Goal: Navigation & Orientation: Find specific page/section

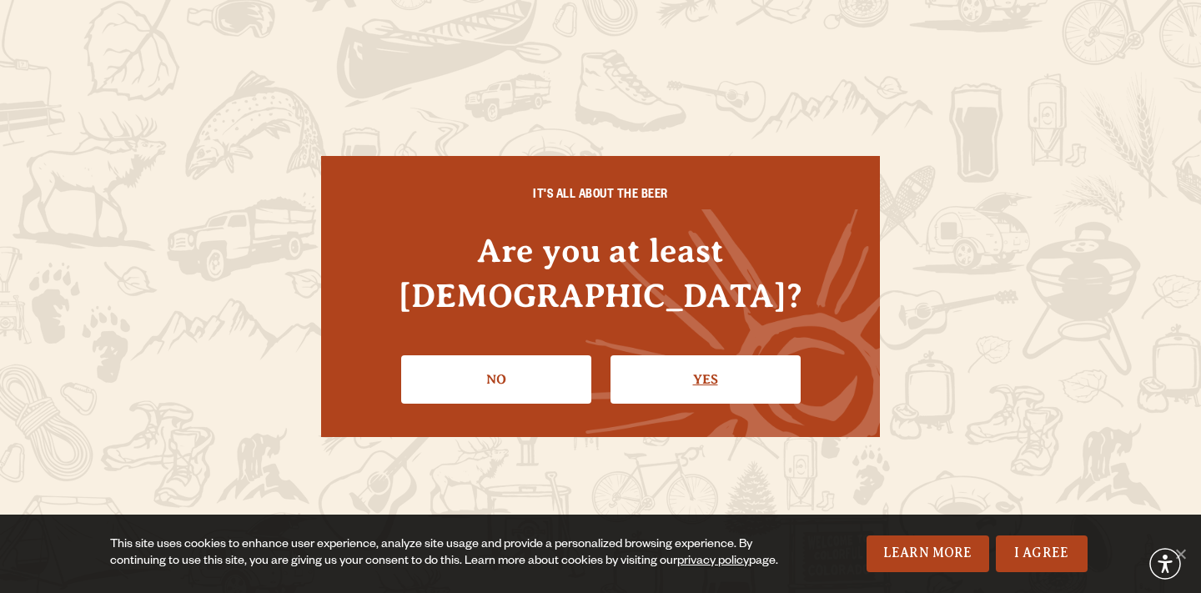
click at [680, 364] on link "Yes" at bounding box center [705, 379] width 190 height 48
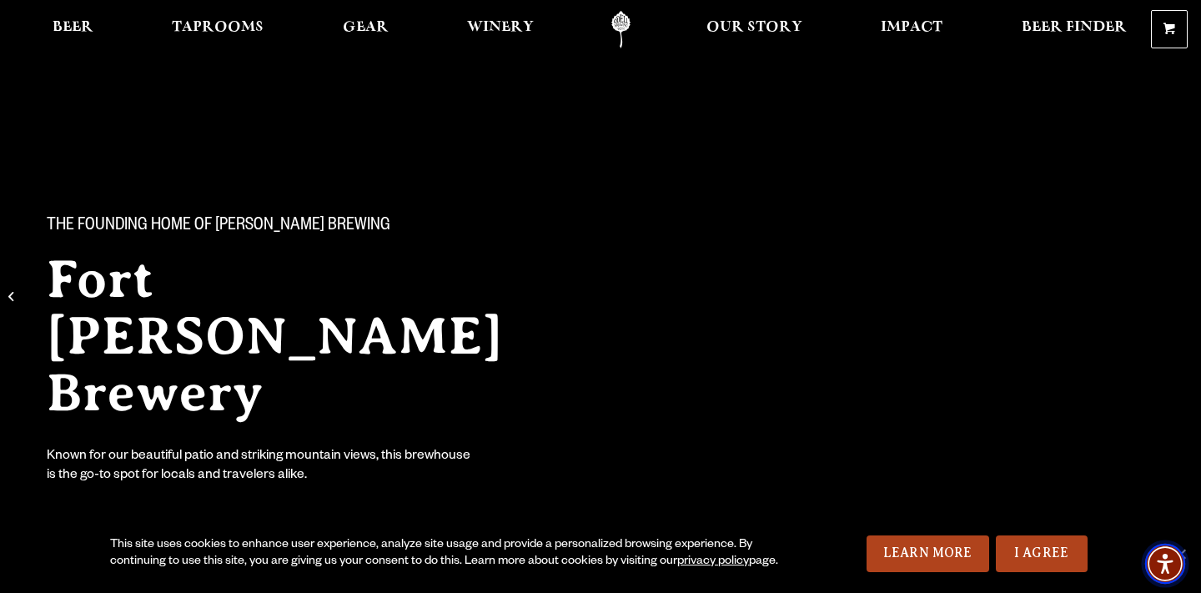
click at [1180, 552] on img "Accessibility Menu" at bounding box center [1165, 564] width 40 height 40
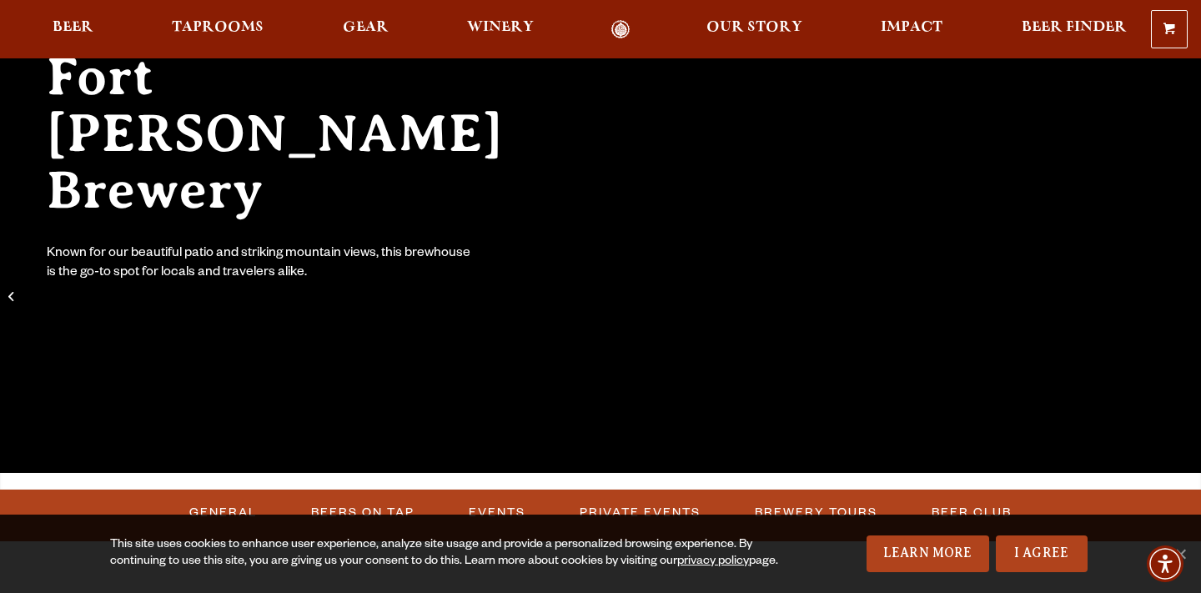
scroll to position [81, 0]
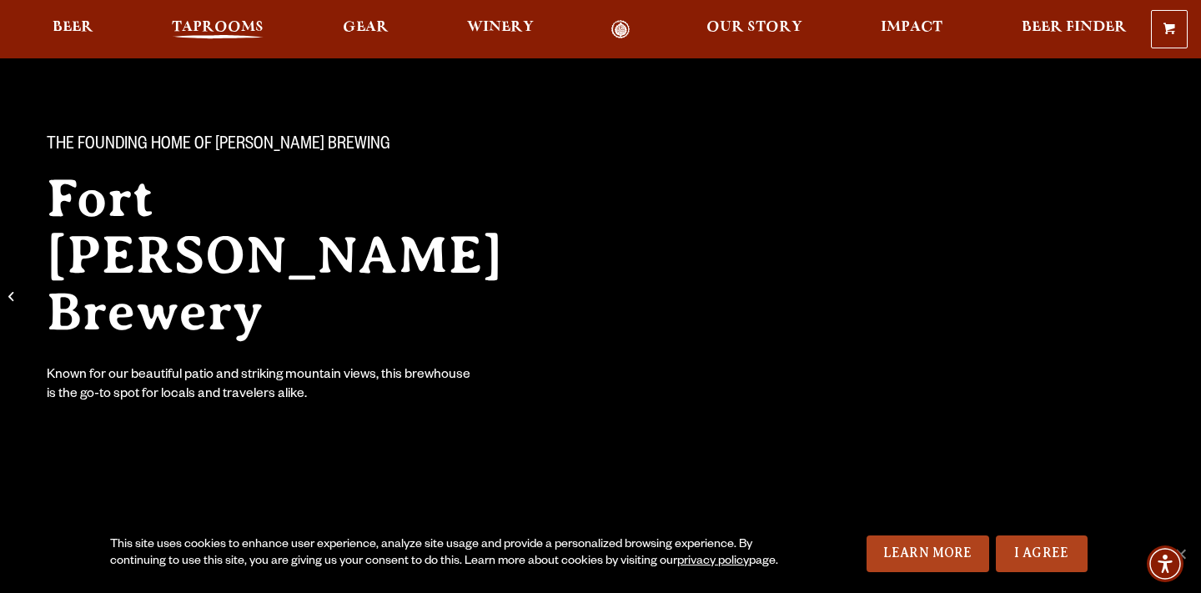
click at [216, 28] on span "Taprooms" at bounding box center [218, 27] width 92 height 13
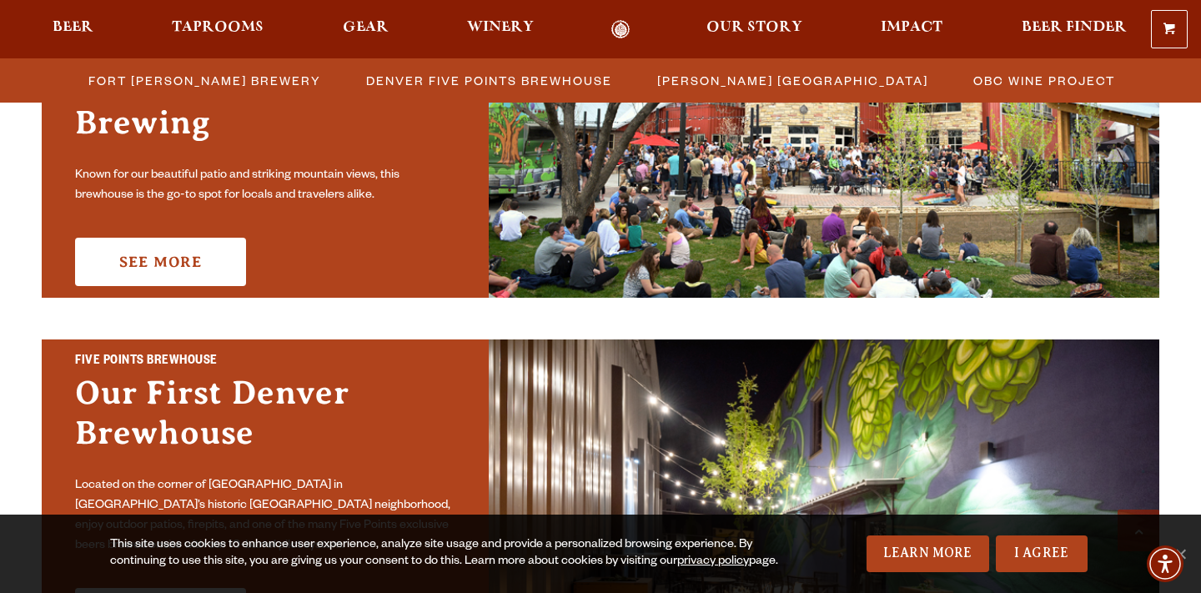
scroll to position [659, 0]
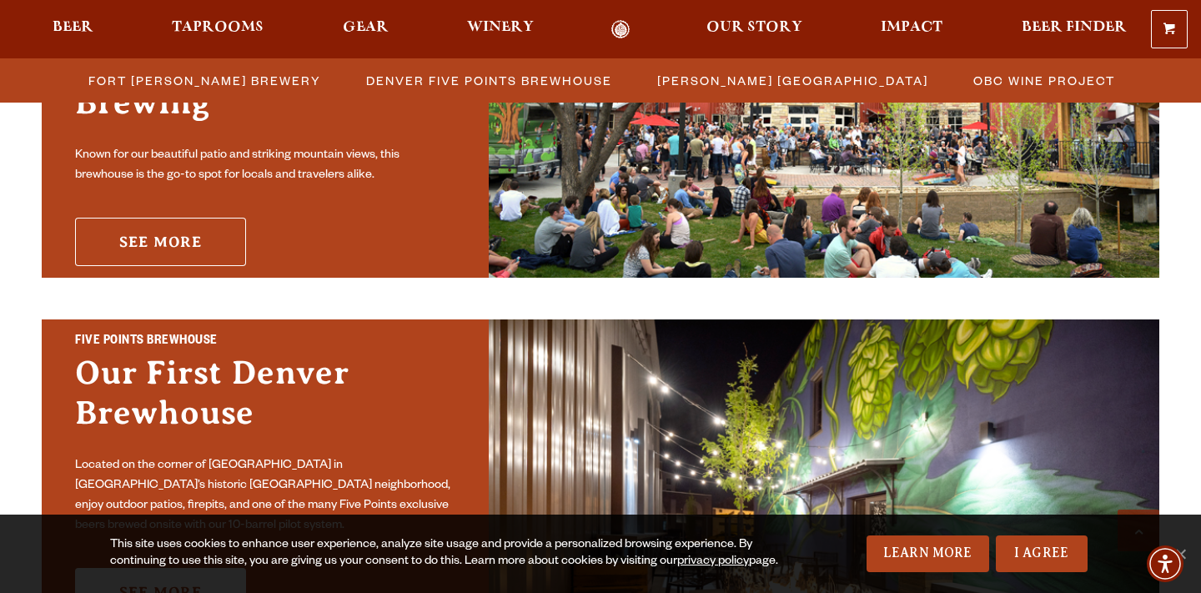
click at [218, 233] on link "See More" at bounding box center [160, 242] width 171 height 48
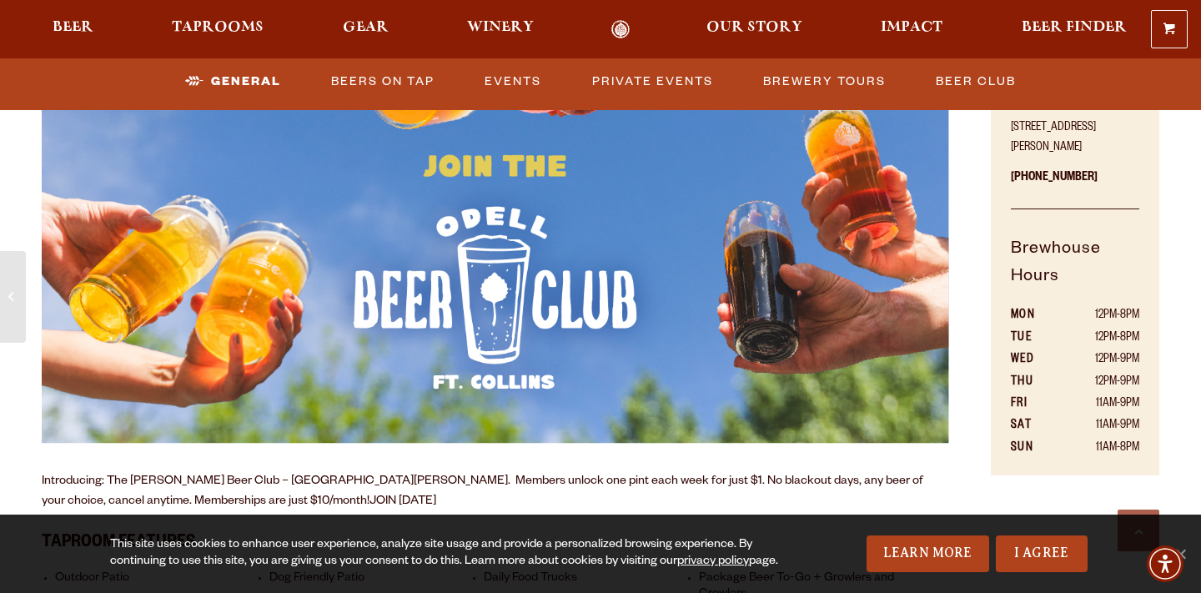
scroll to position [989, 0]
